Goal: Information Seeking & Learning: Learn about a topic

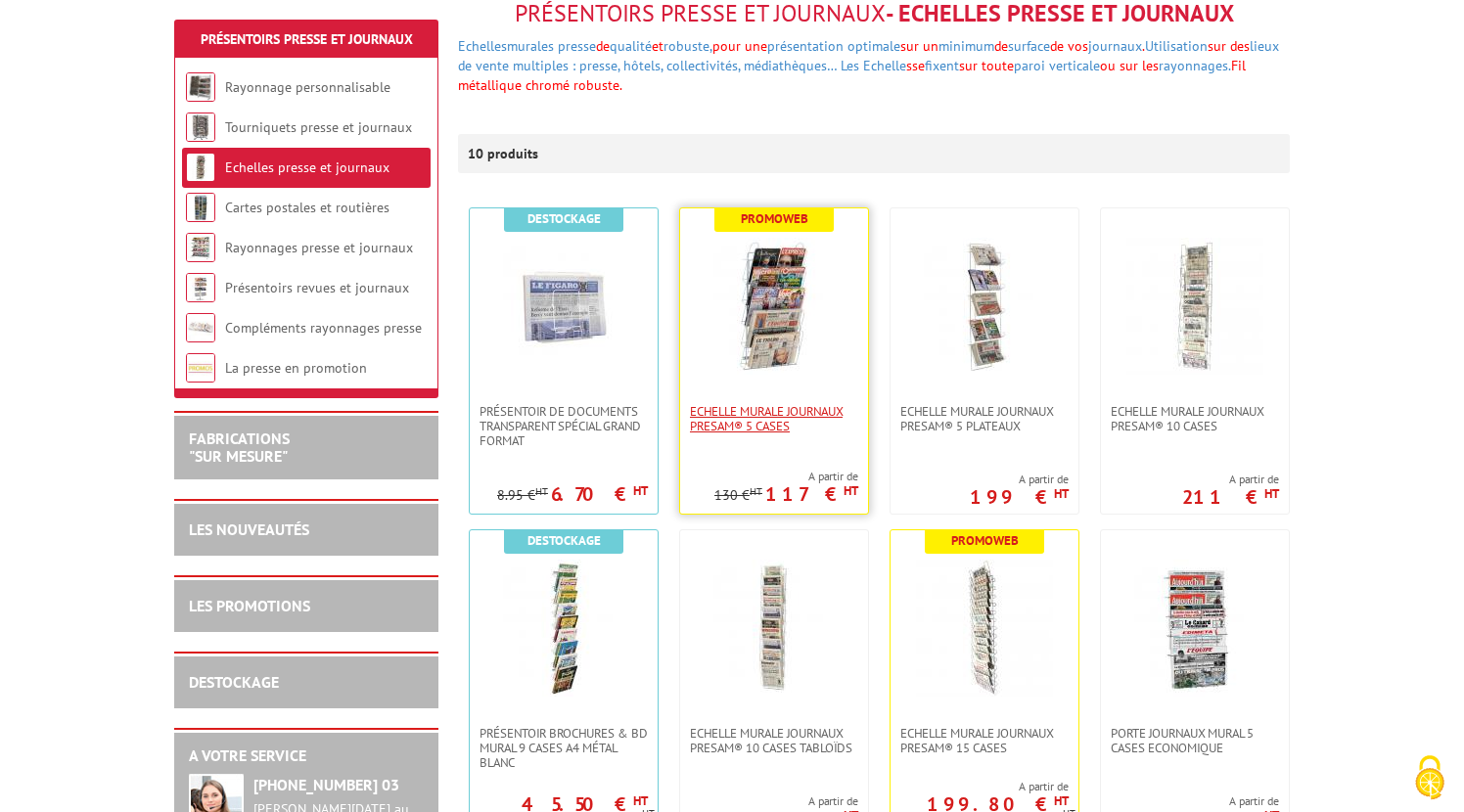
scroll to position [257, 0]
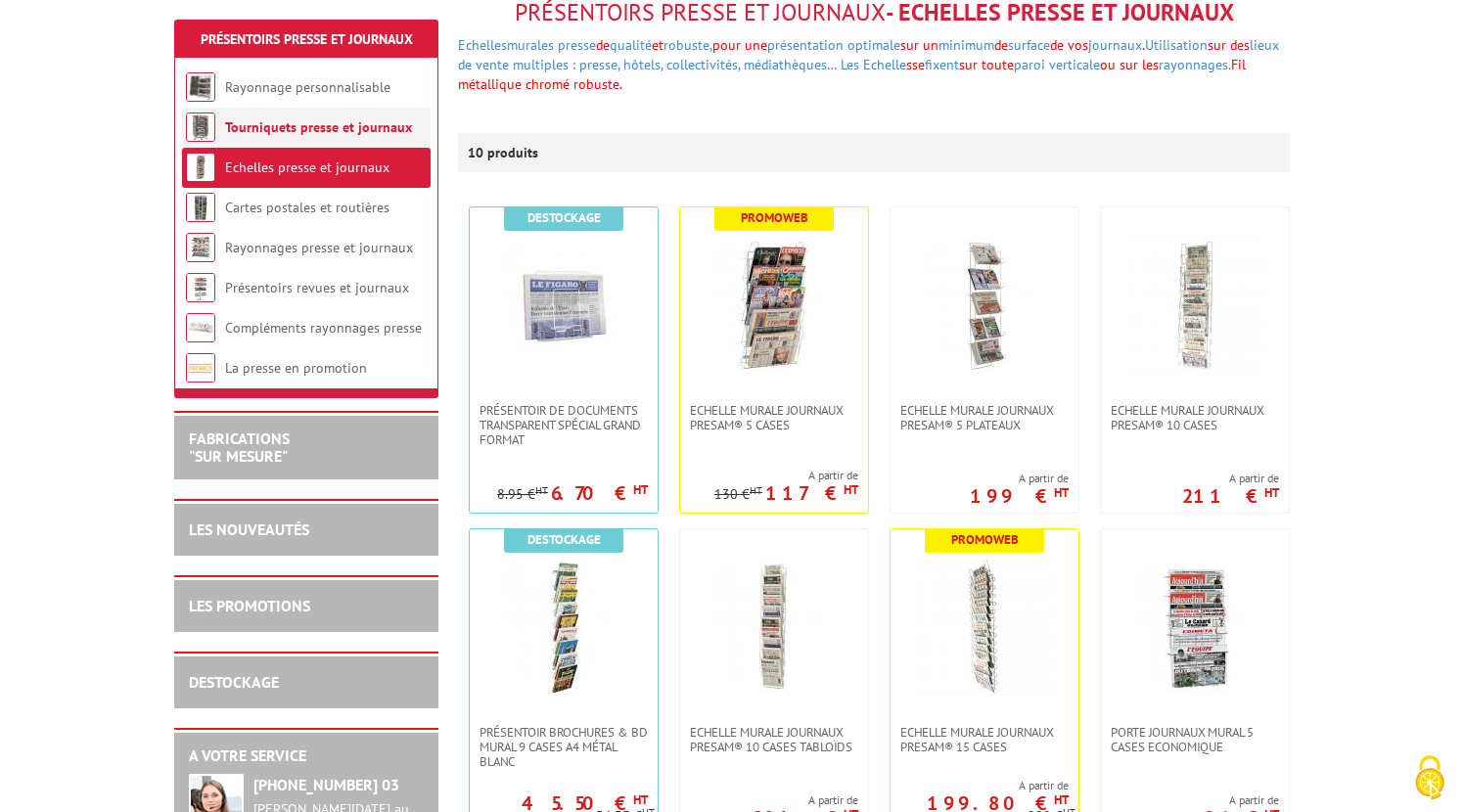
click at [342, 144] on li "Tourniquets presse et journaux" at bounding box center [305, 127] width 248 height 40
click at [346, 131] on link "Tourniquets presse et journaux" at bounding box center [318, 127] width 186 height 18
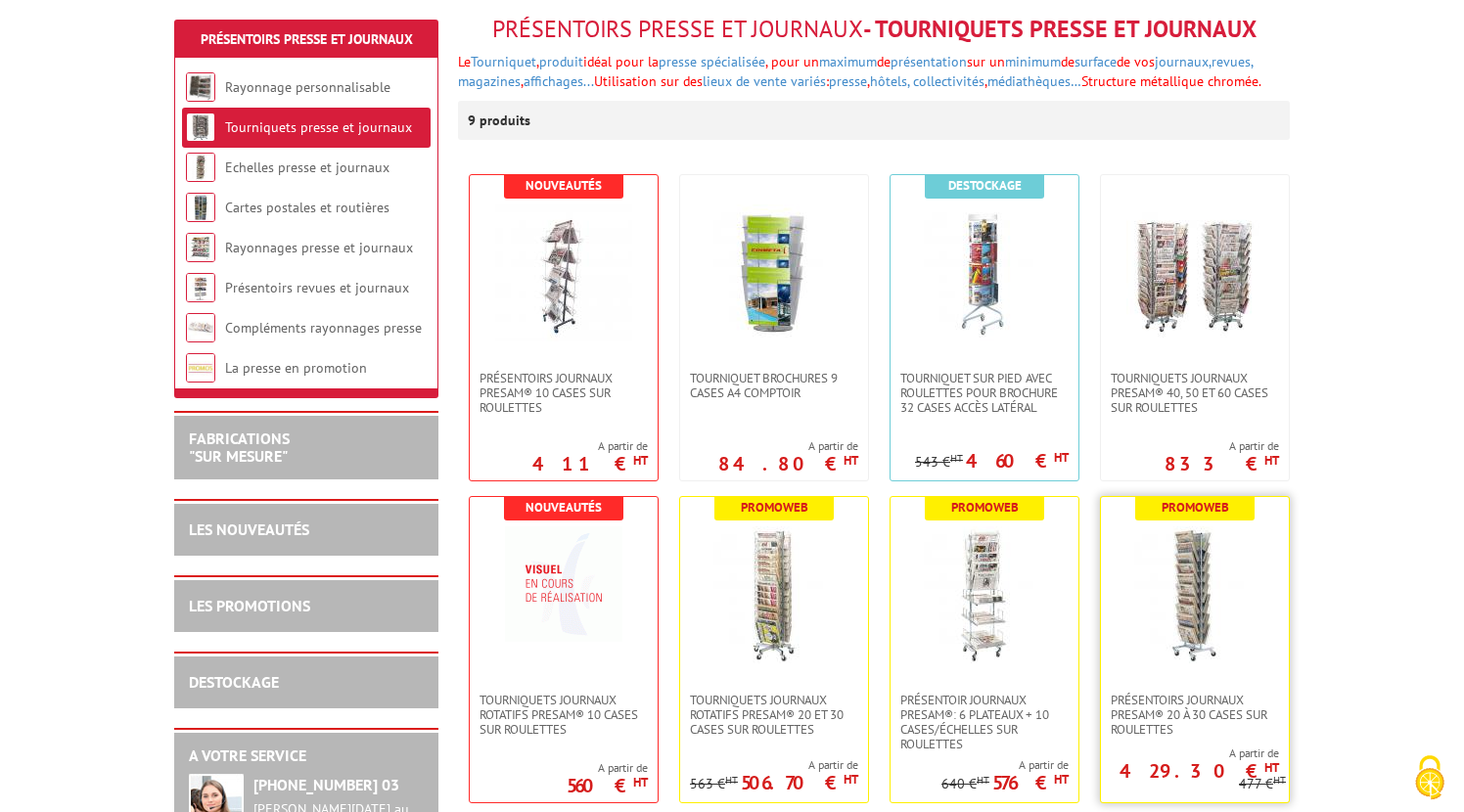
scroll to position [240, 0]
click at [1196, 695] on span "Présentoirs journaux Presam® 20 à 30 cases sur roulettes" at bounding box center [1194, 714] width 168 height 44
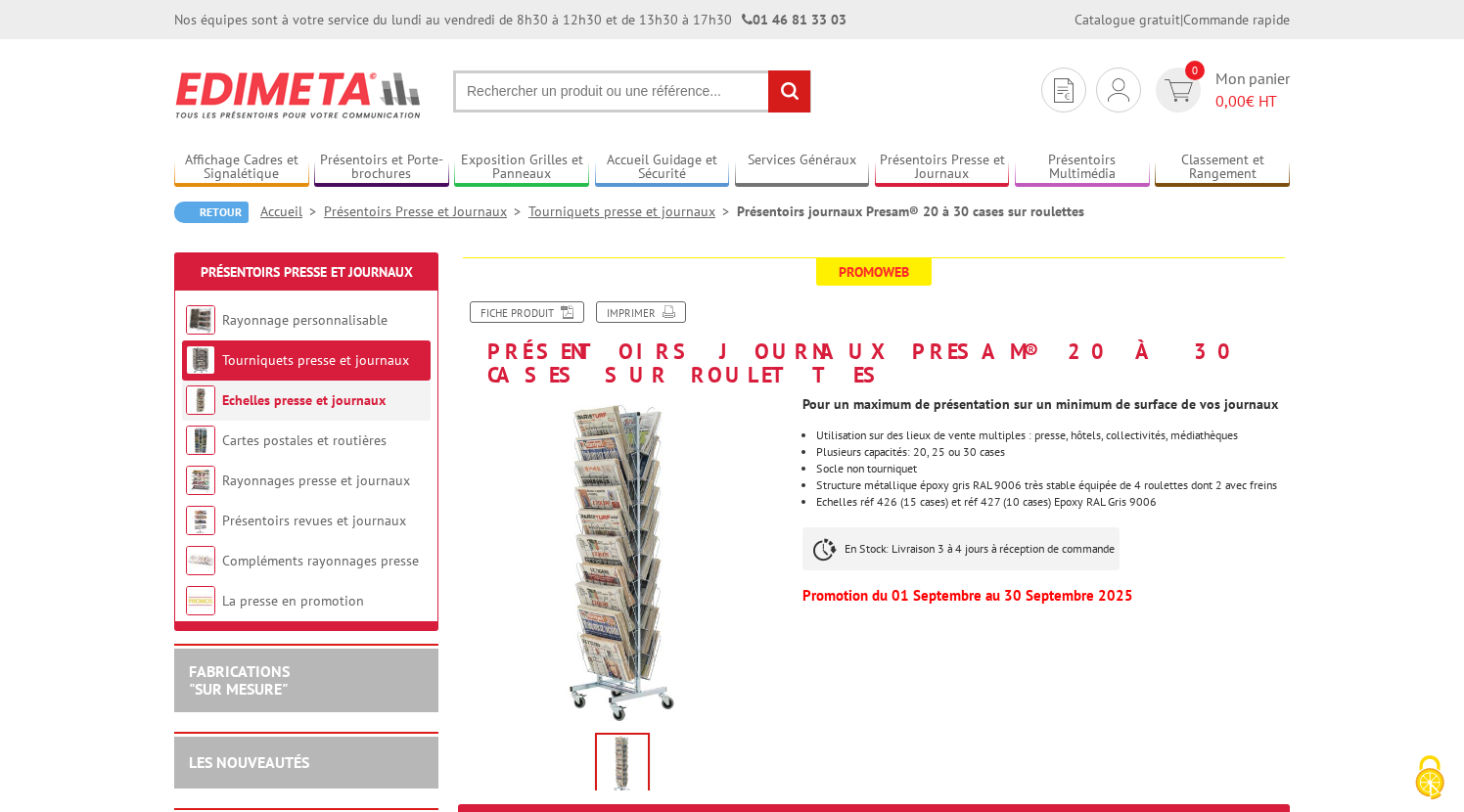
click at [288, 399] on link "Echelles presse et journaux" at bounding box center [303, 400] width 164 height 18
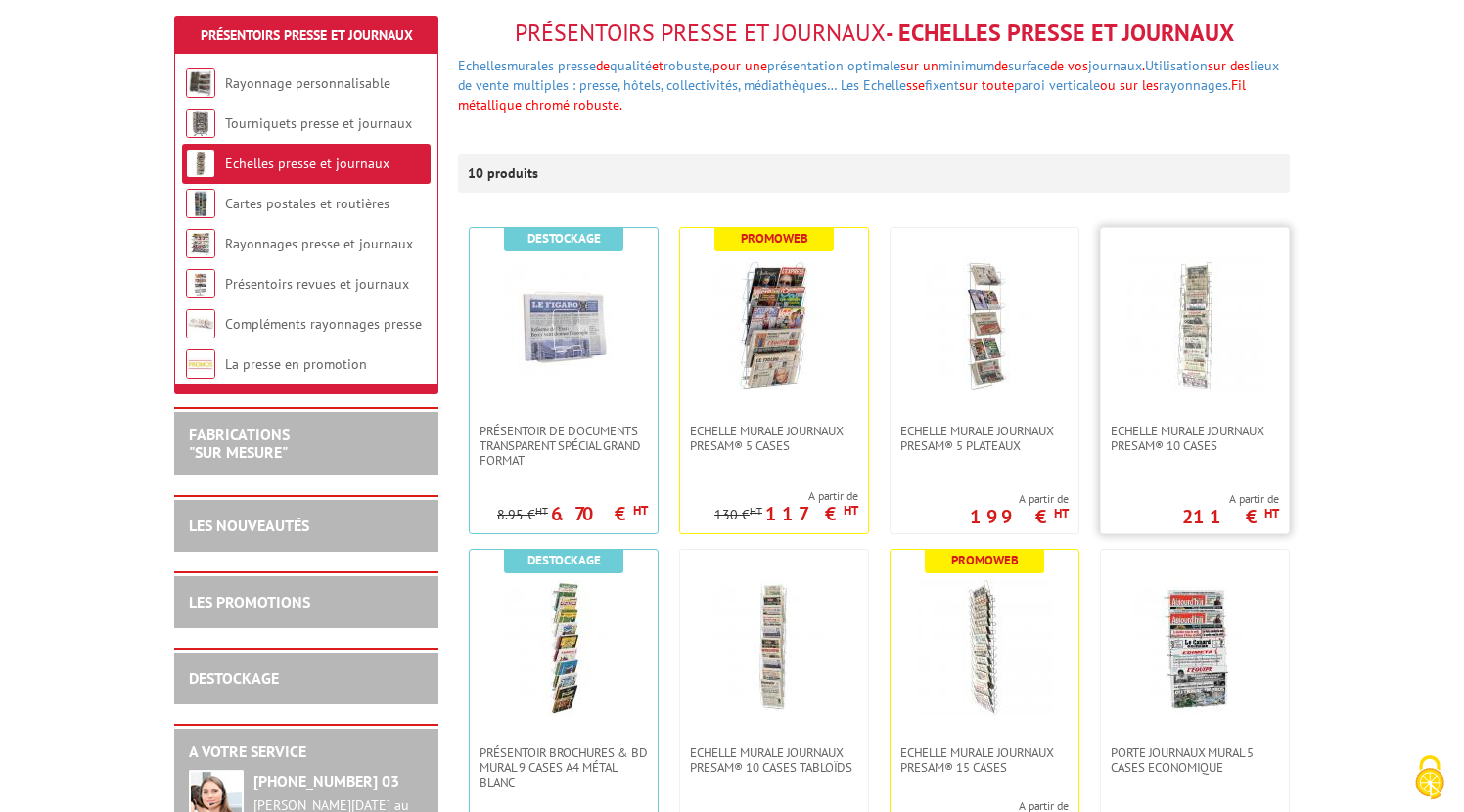
scroll to position [237, 0]
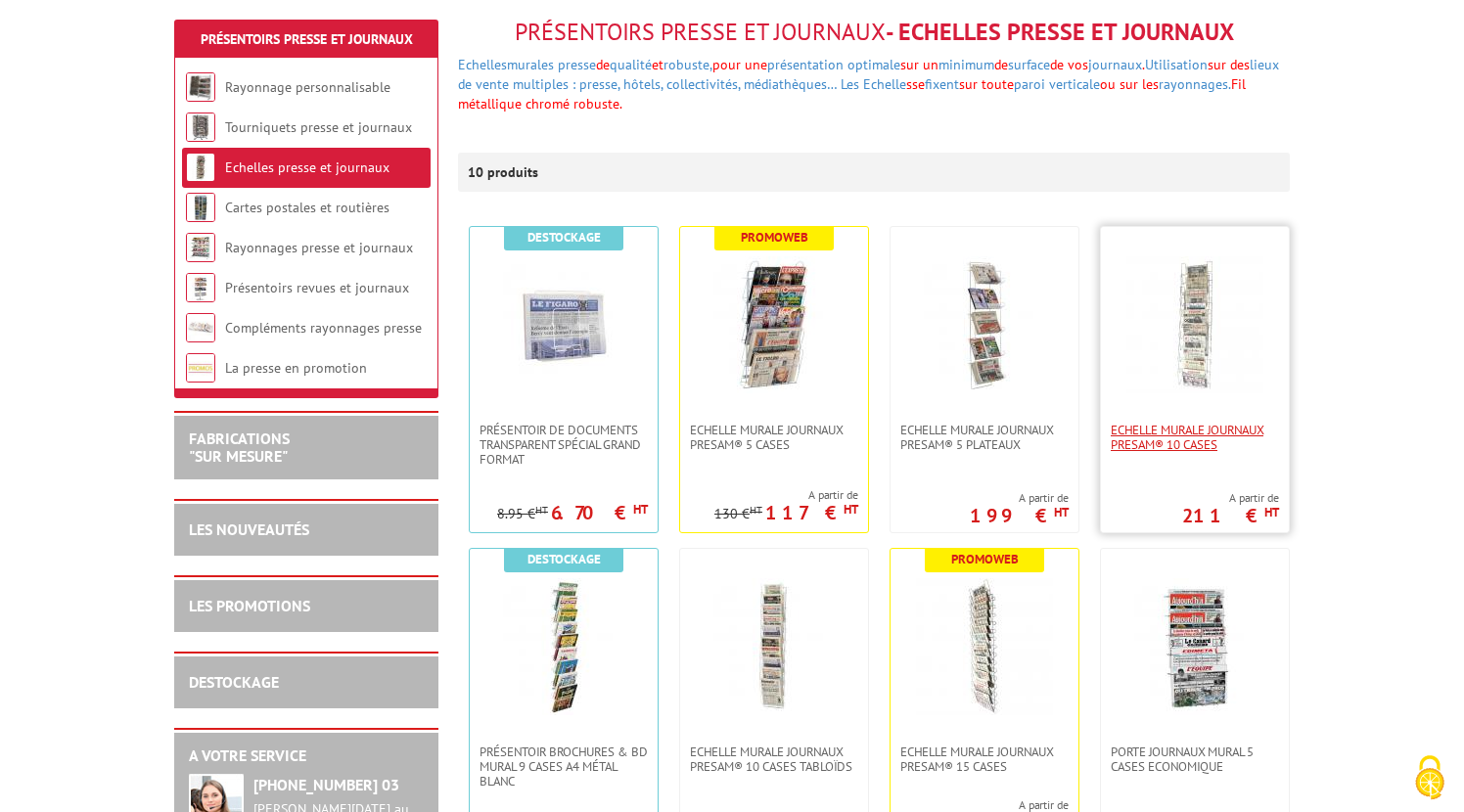
click at [1184, 426] on span "Echelle murale journaux Presam® 10 cases" at bounding box center [1194, 437] width 168 height 29
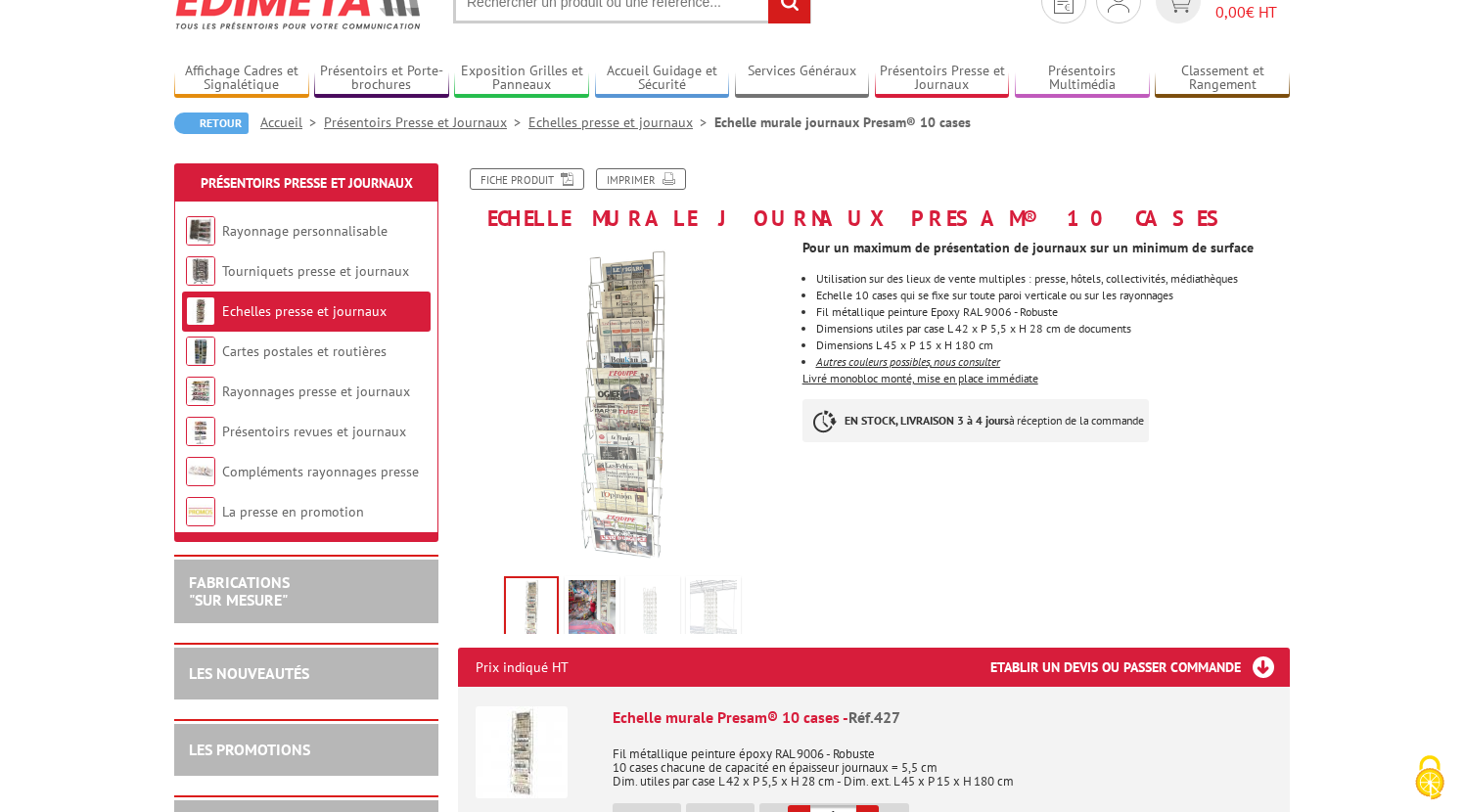
scroll to position [124, 0]
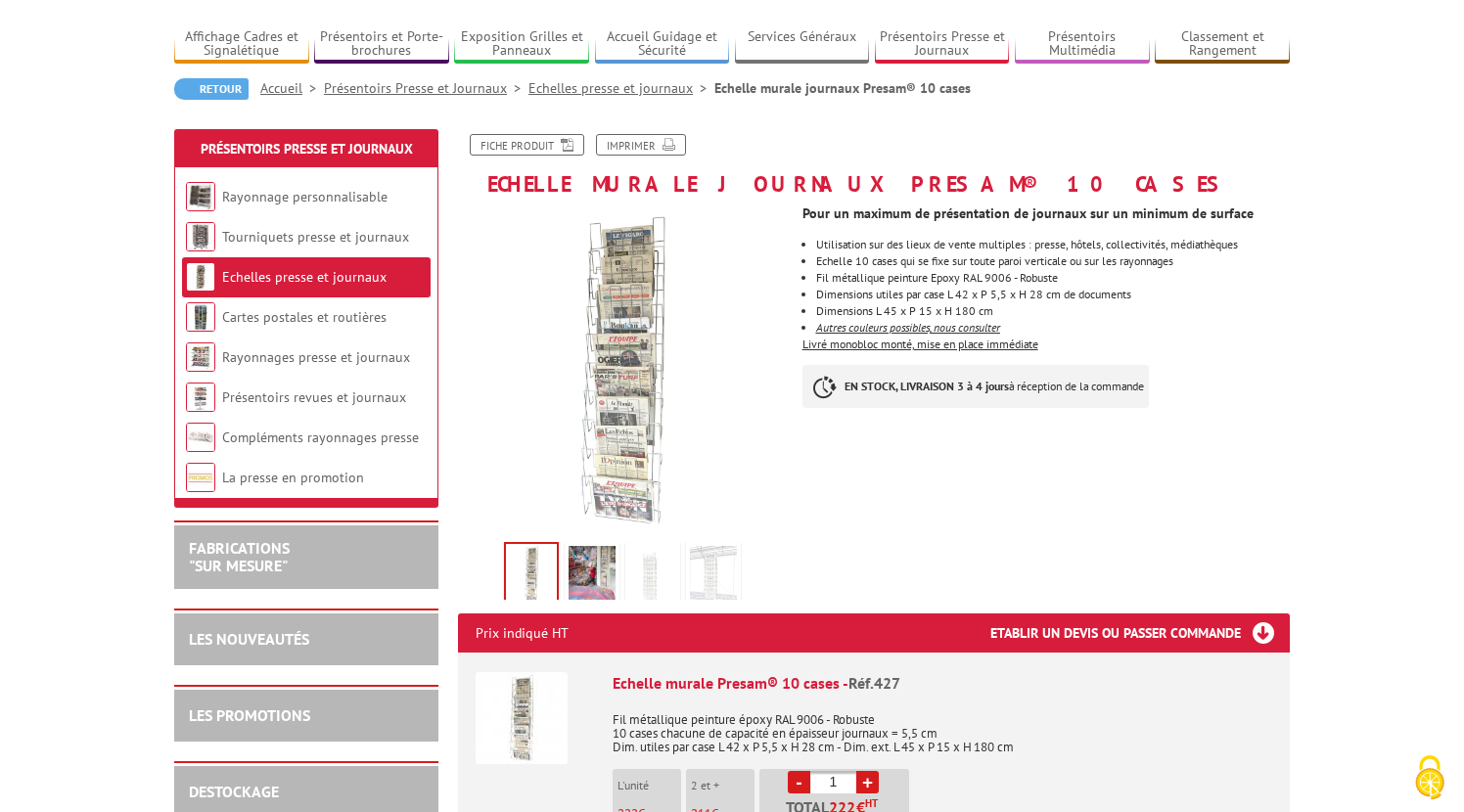
click at [910, 330] on em "Autres couleurs possibles, nous consulter" at bounding box center [908, 327] width 183 height 15
click at [576, 581] on img at bounding box center [592, 576] width 47 height 61
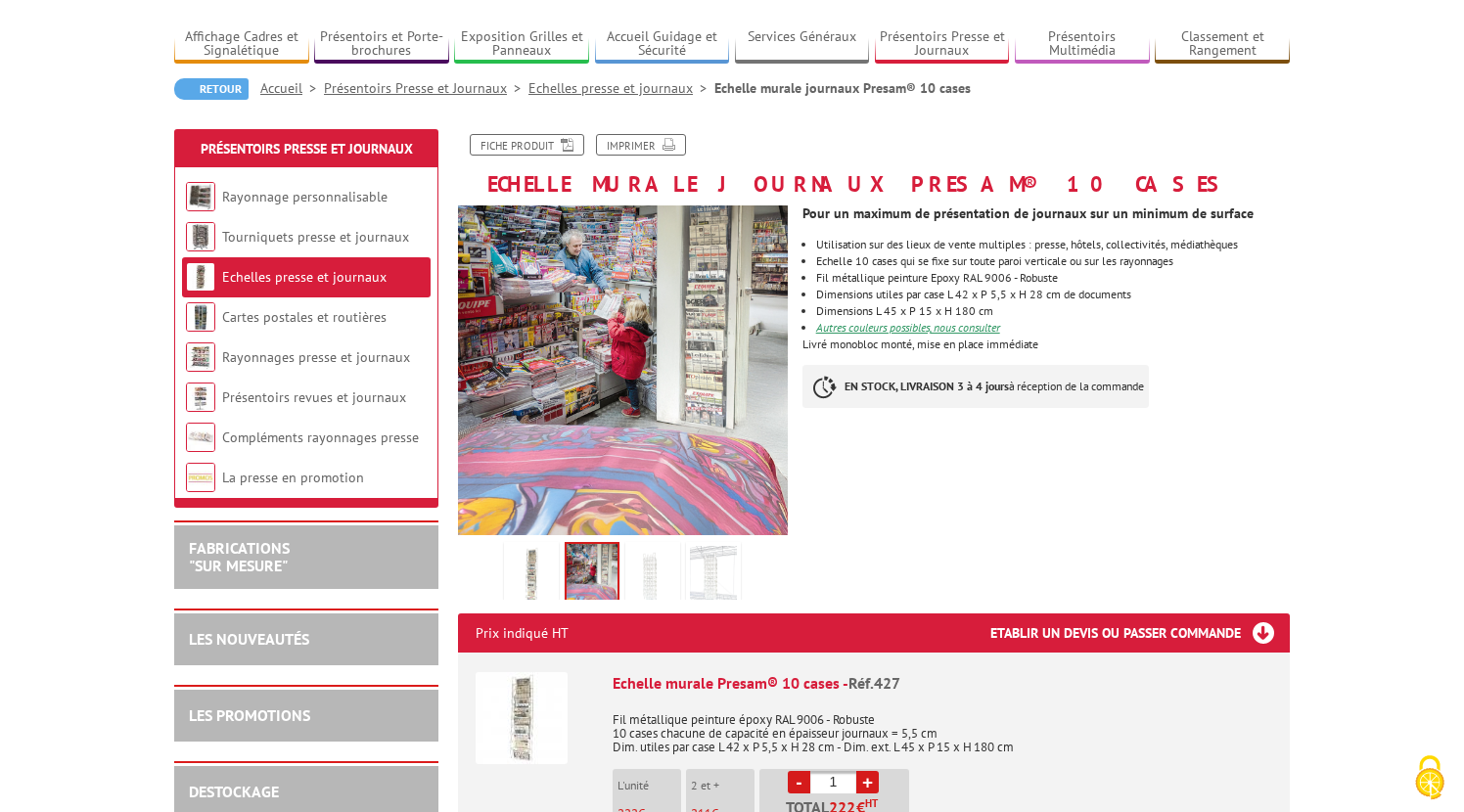
click at [642, 572] on img at bounding box center [653, 576] width 47 height 61
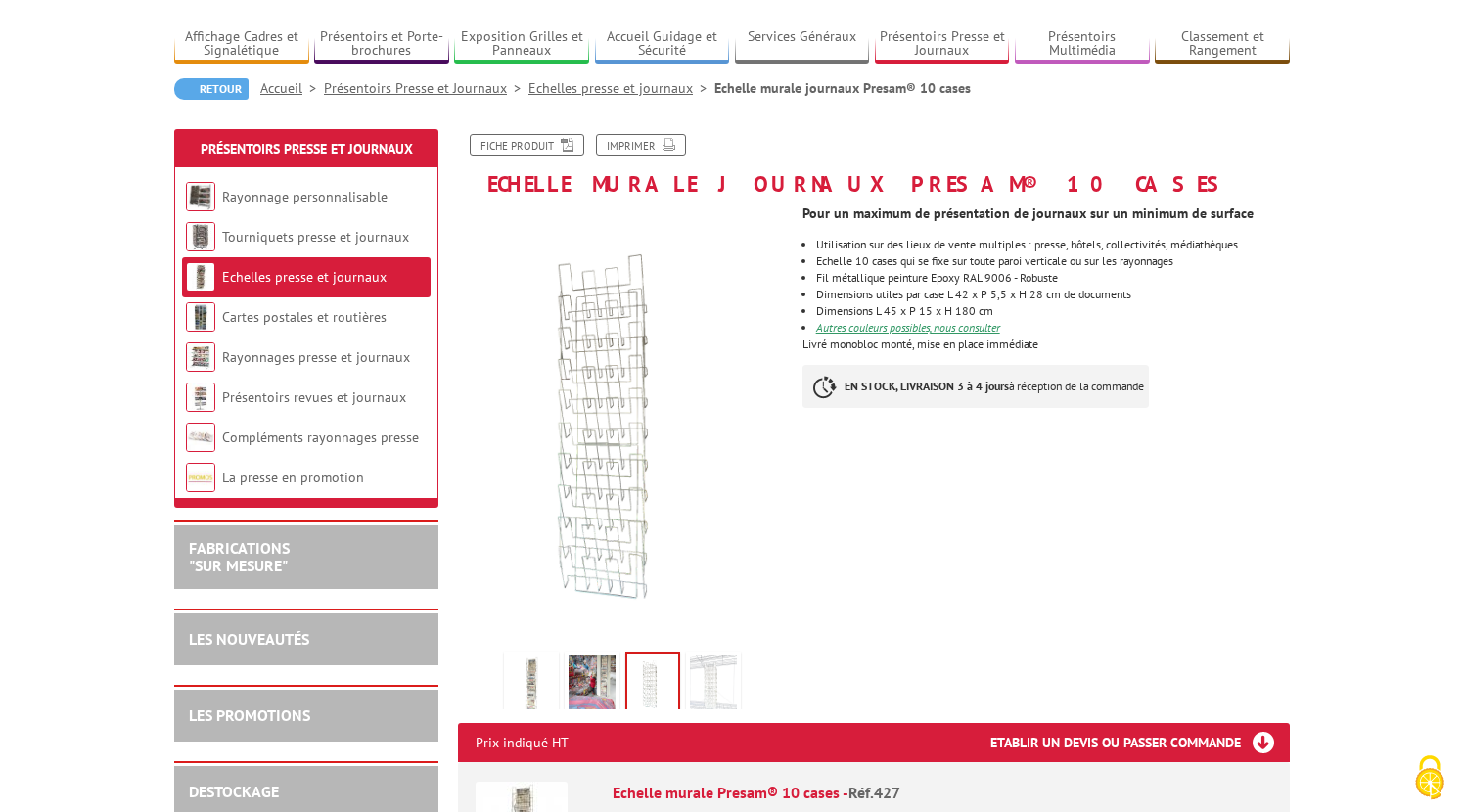
click at [735, 692] on img at bounding box center [713, 685] width 47 height 61
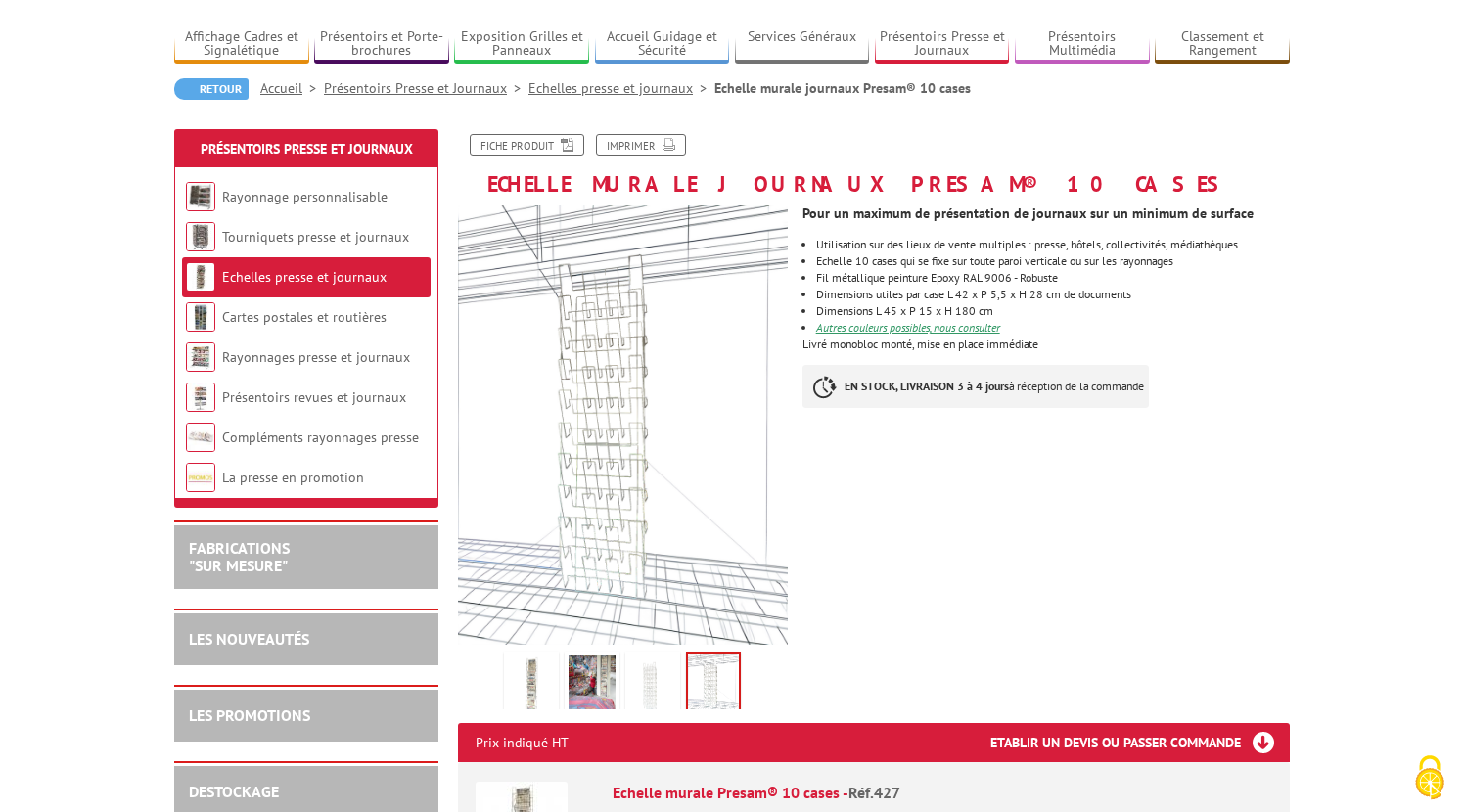
click at [525, 680] on img at bounding box center [531, 685] width 47 height 61
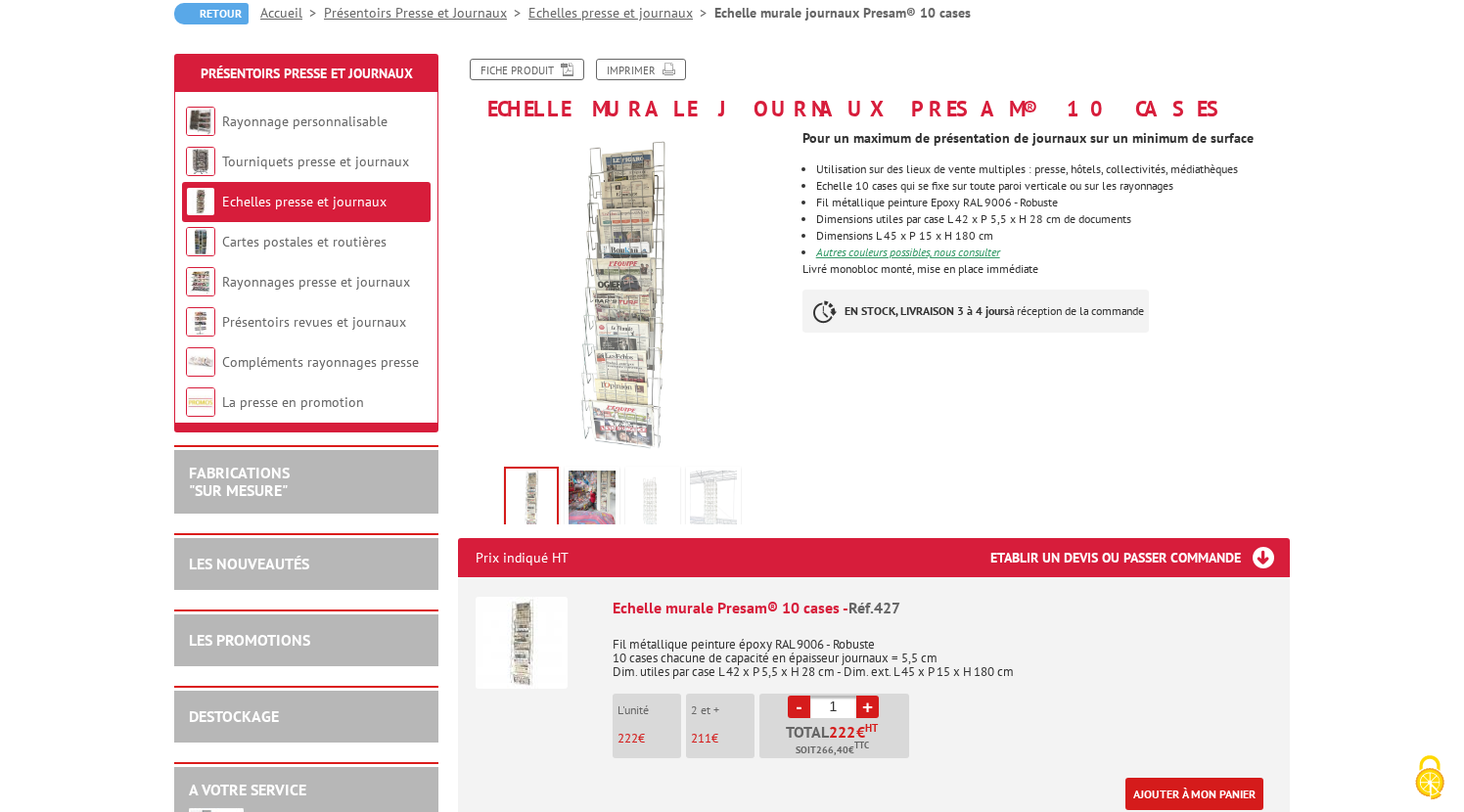
scroll to position [198, 0]
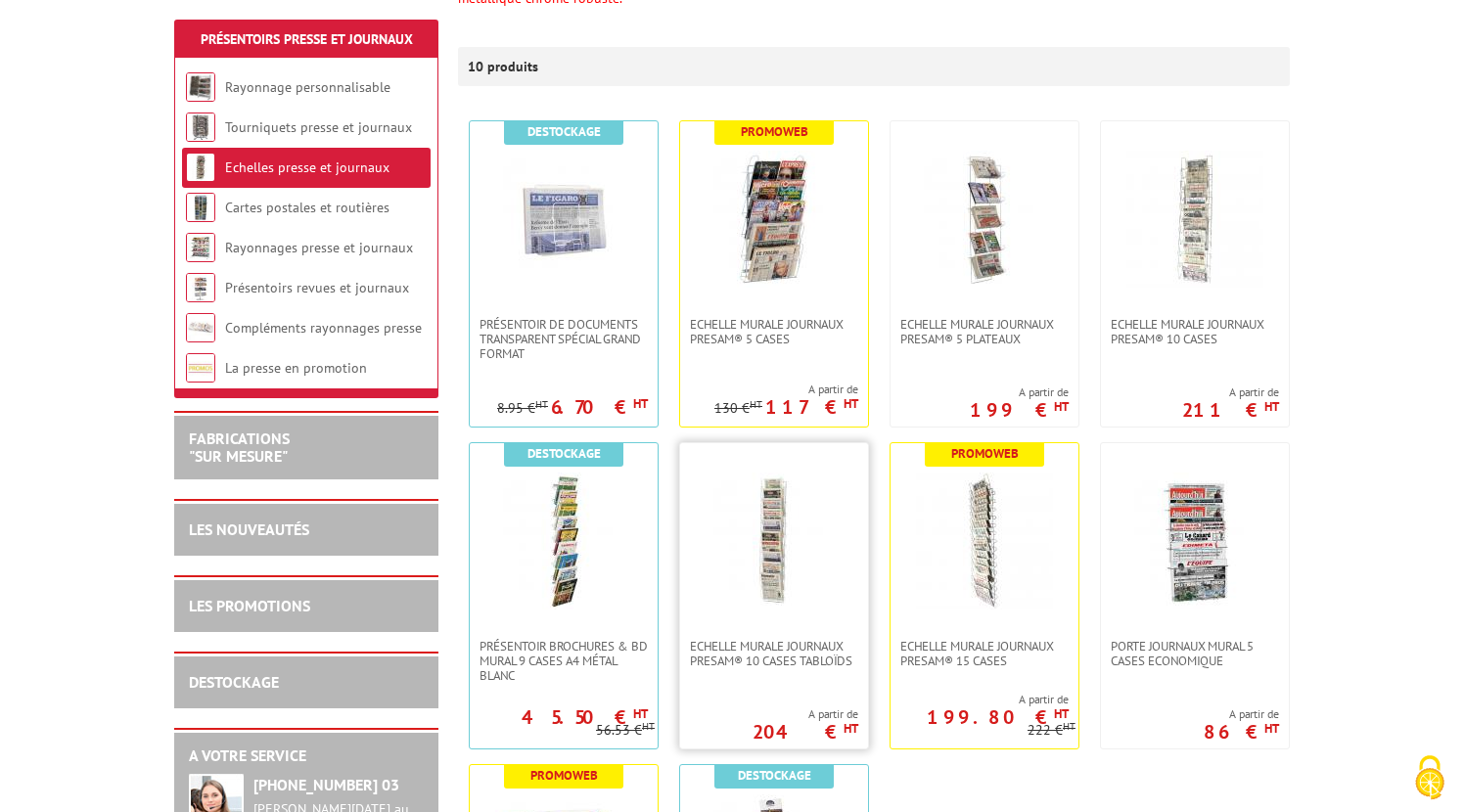
scroll to position [346, 0]
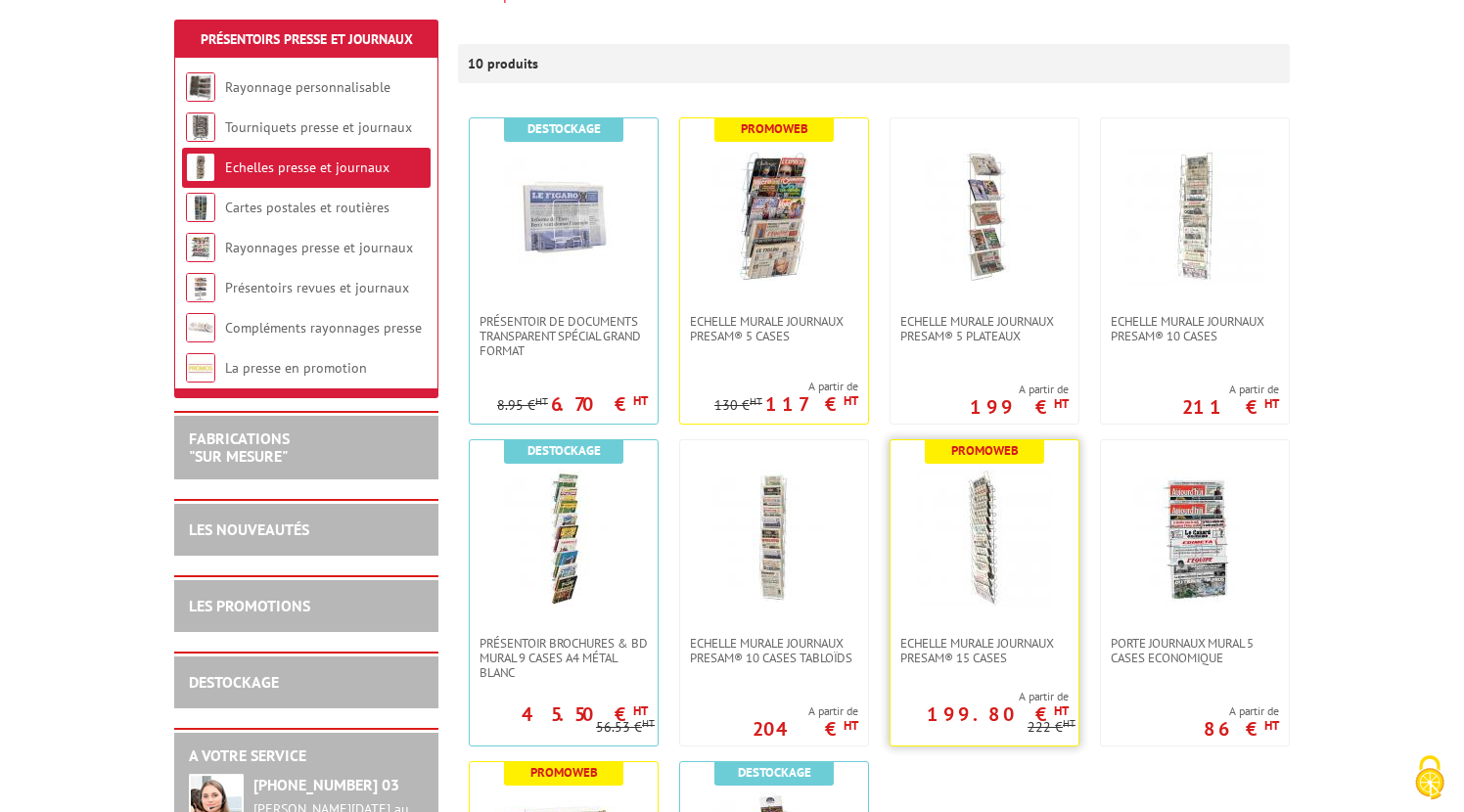
click at [980, 572] on img at bounding box center [984, 538] width 137 height 137
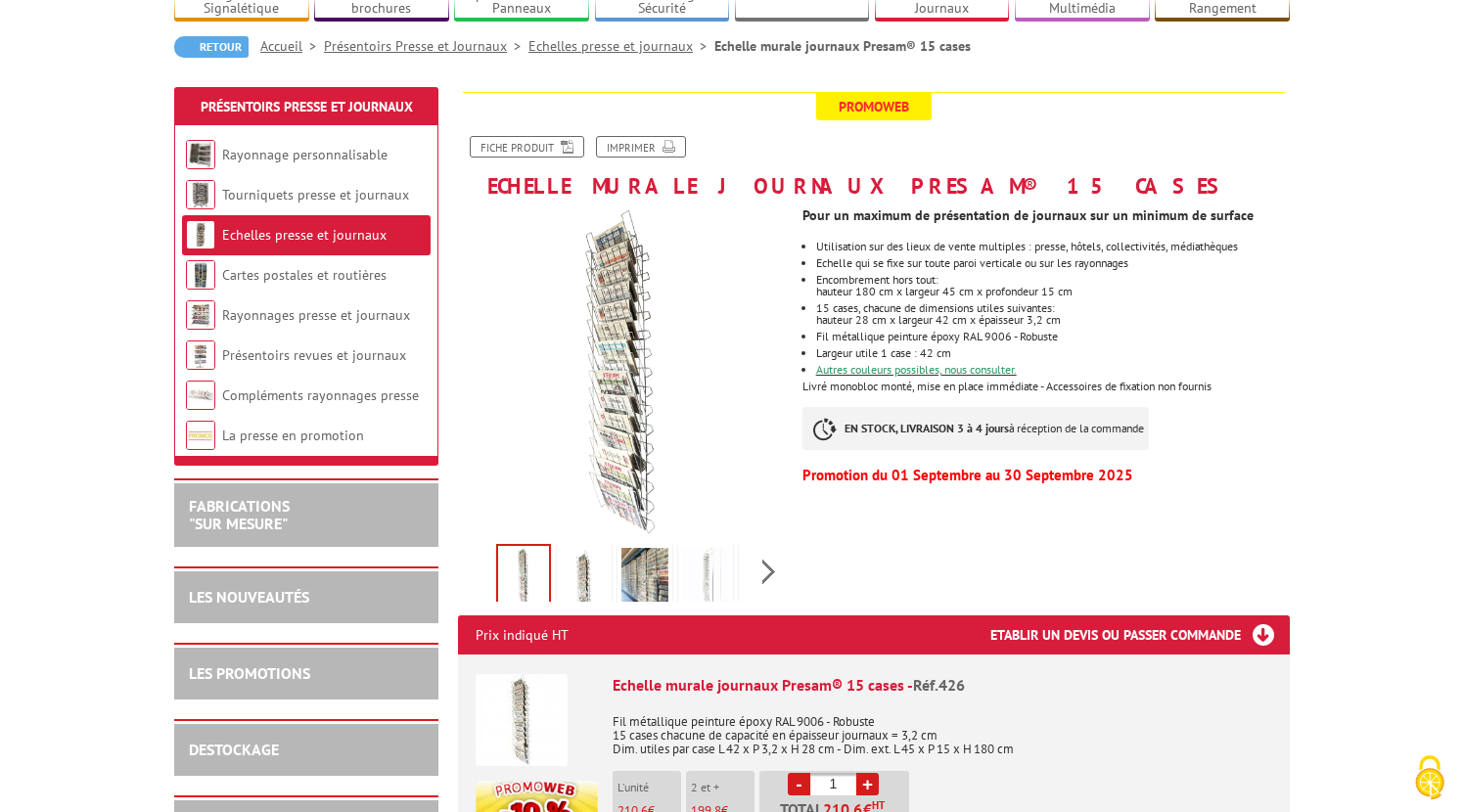
scroll to position [159, 0]
